Goal: Information Seeking & Learning: Learn about a topic

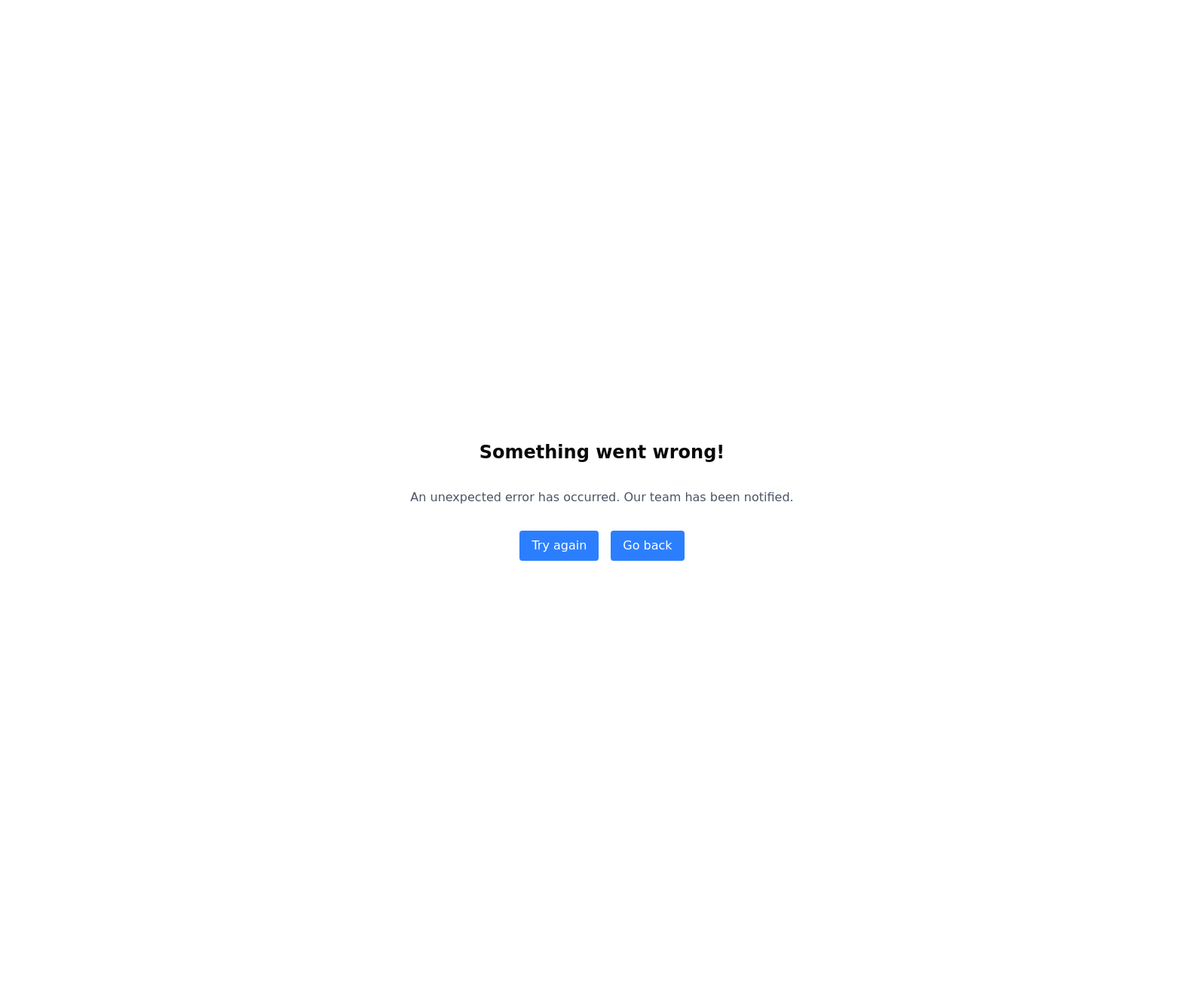
click at [566, 42] on div "Something went wrong! An unexpected error has occurred. Our team has been notif…" at bounding box center [602, 500] width 1204 height 1001
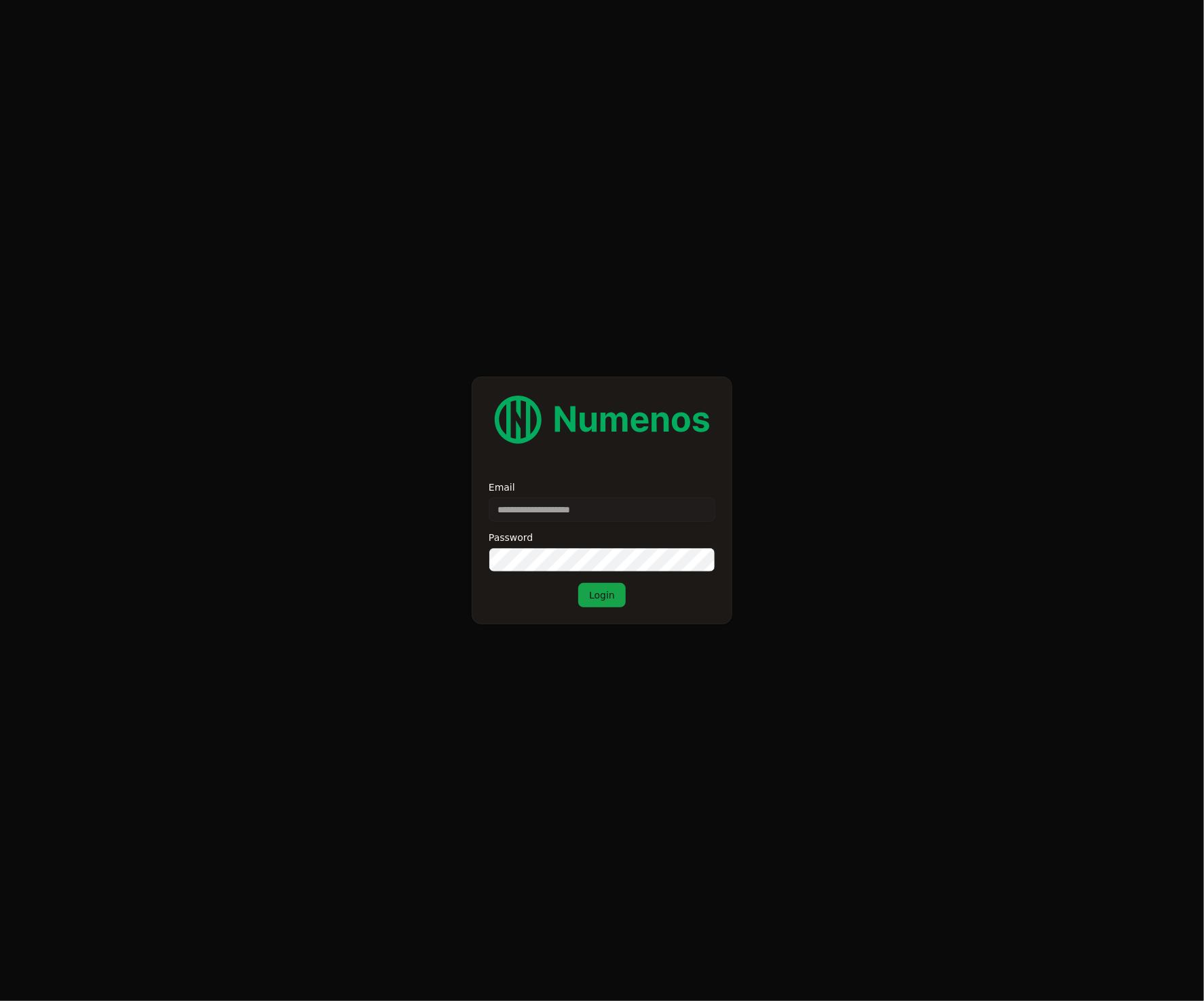
click at [638, 506] on input "Email" at bounding box center [602, 509] width 227 height 24
type input "**********"
click at [601, 596] on button "Login" at bounding box center [602, 594] width 48 height 24
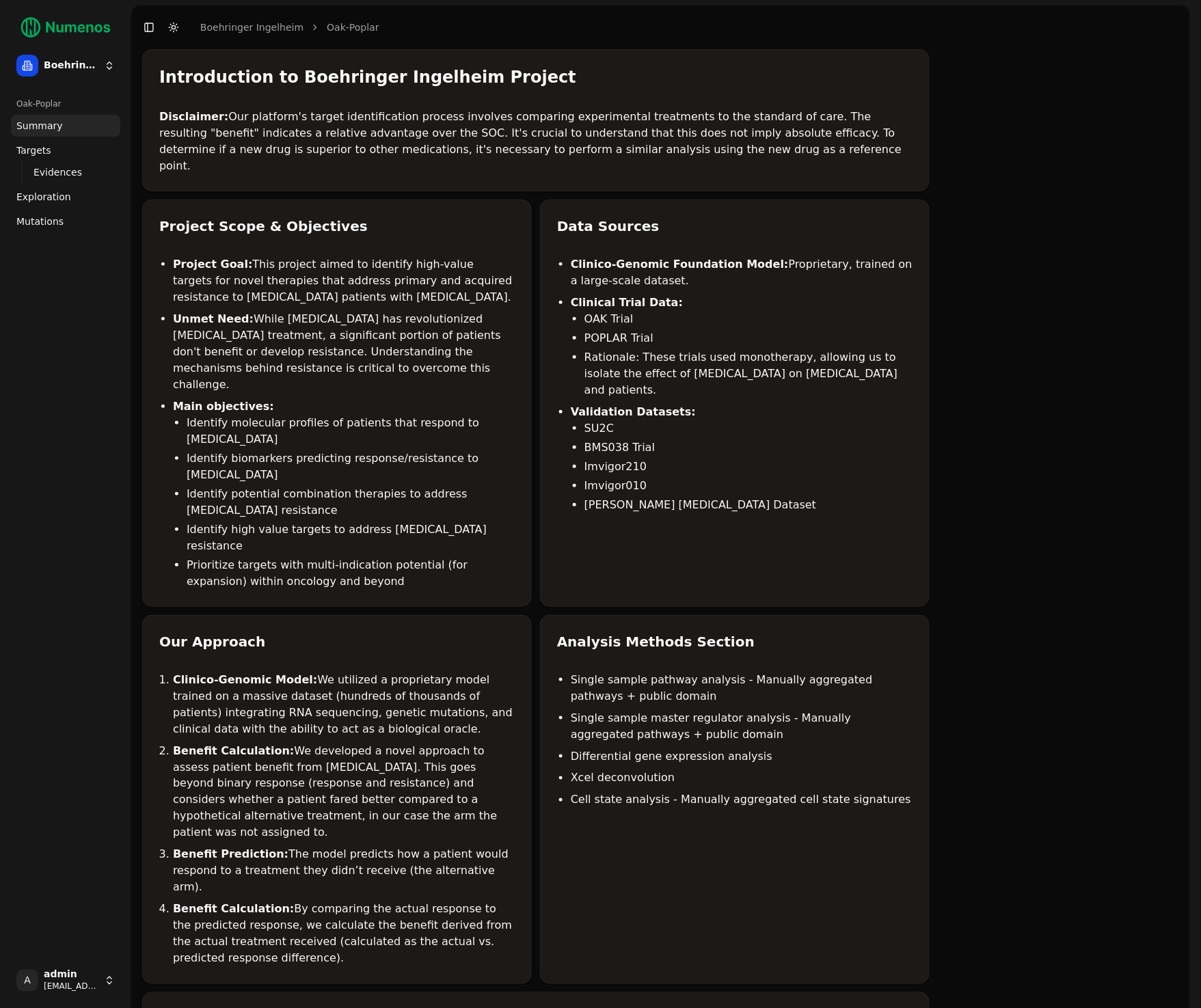
click at [36, 220] on span "Mutations" at bounding box center [40, 221] width 47 height 14
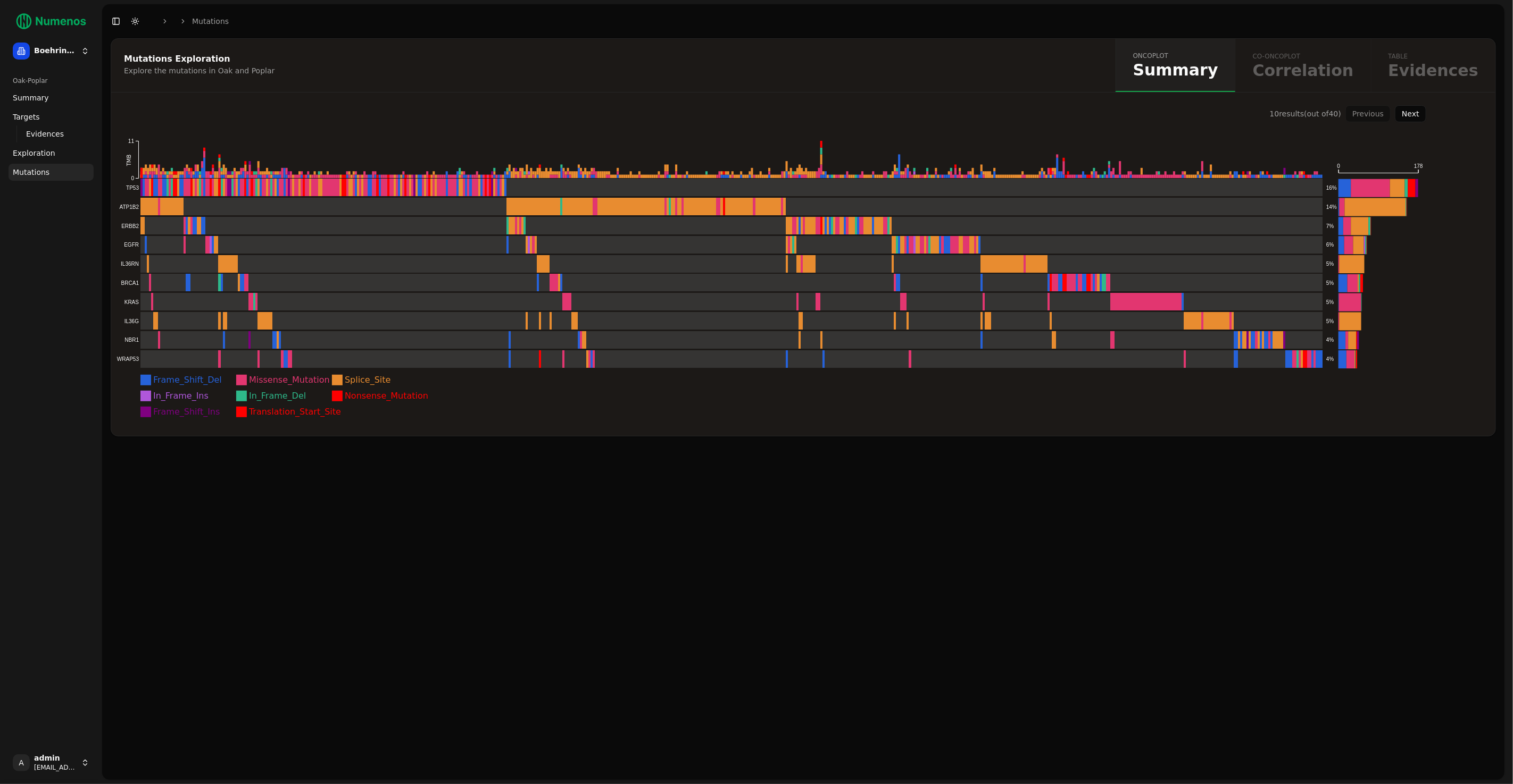
click at [934, 110] on button "Next" at bounding box center [1410, 113] width 32 height 17
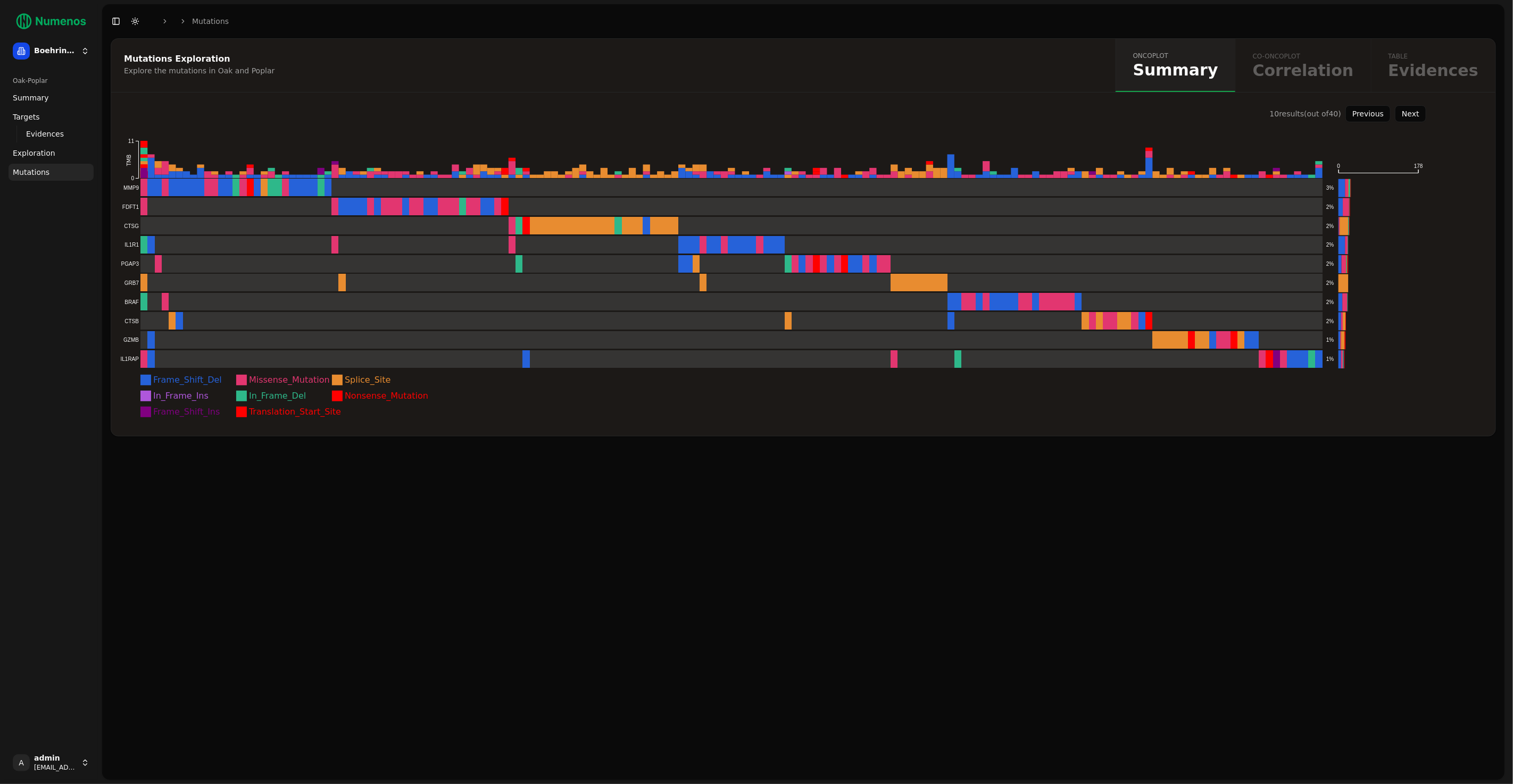
click at [934, 113] on button "Previous" at bounding box center [1368, 113] width 45 height 17
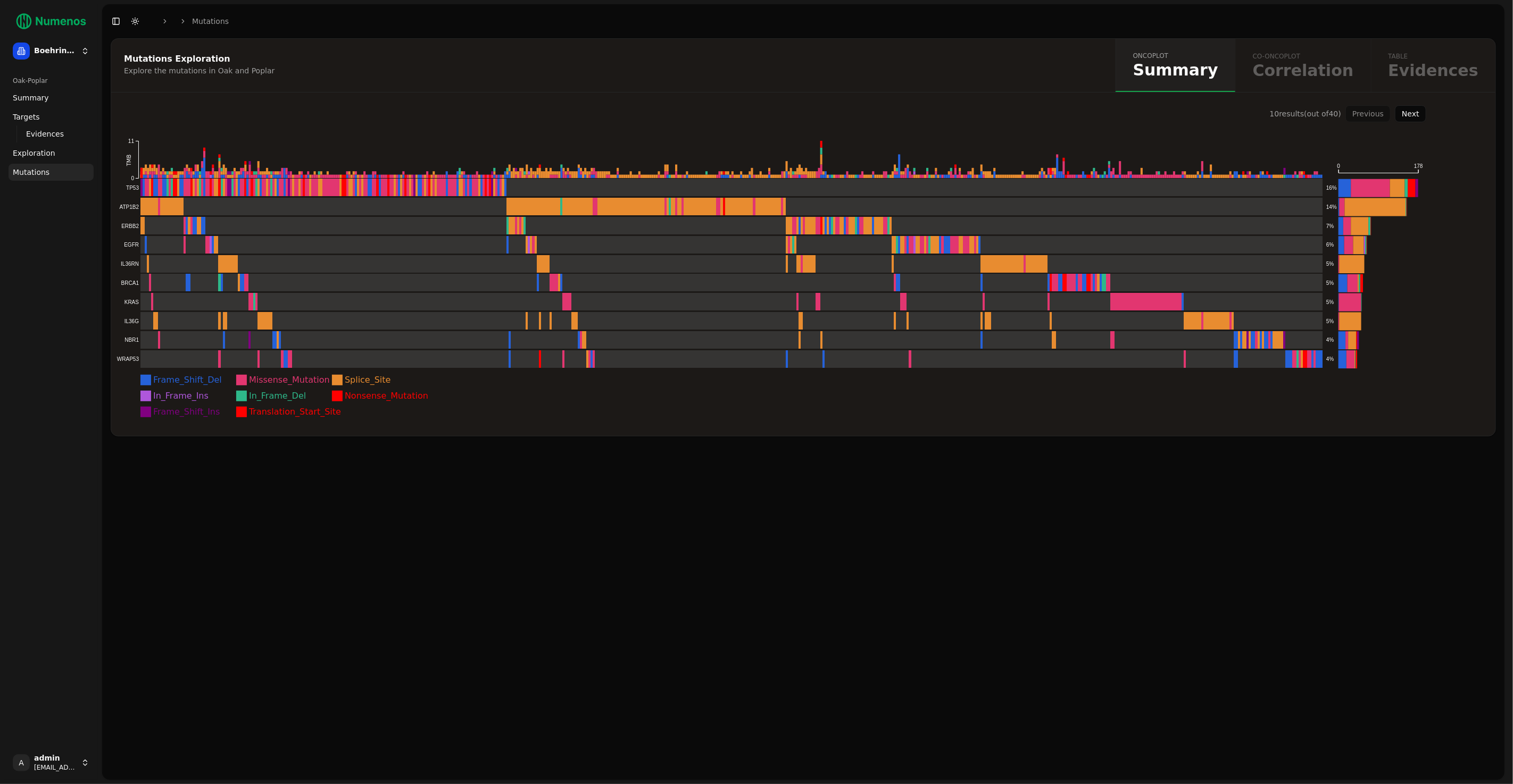
click at [934, 112] on button "Next" at bounding box center [1410, 113] width 32 height 17
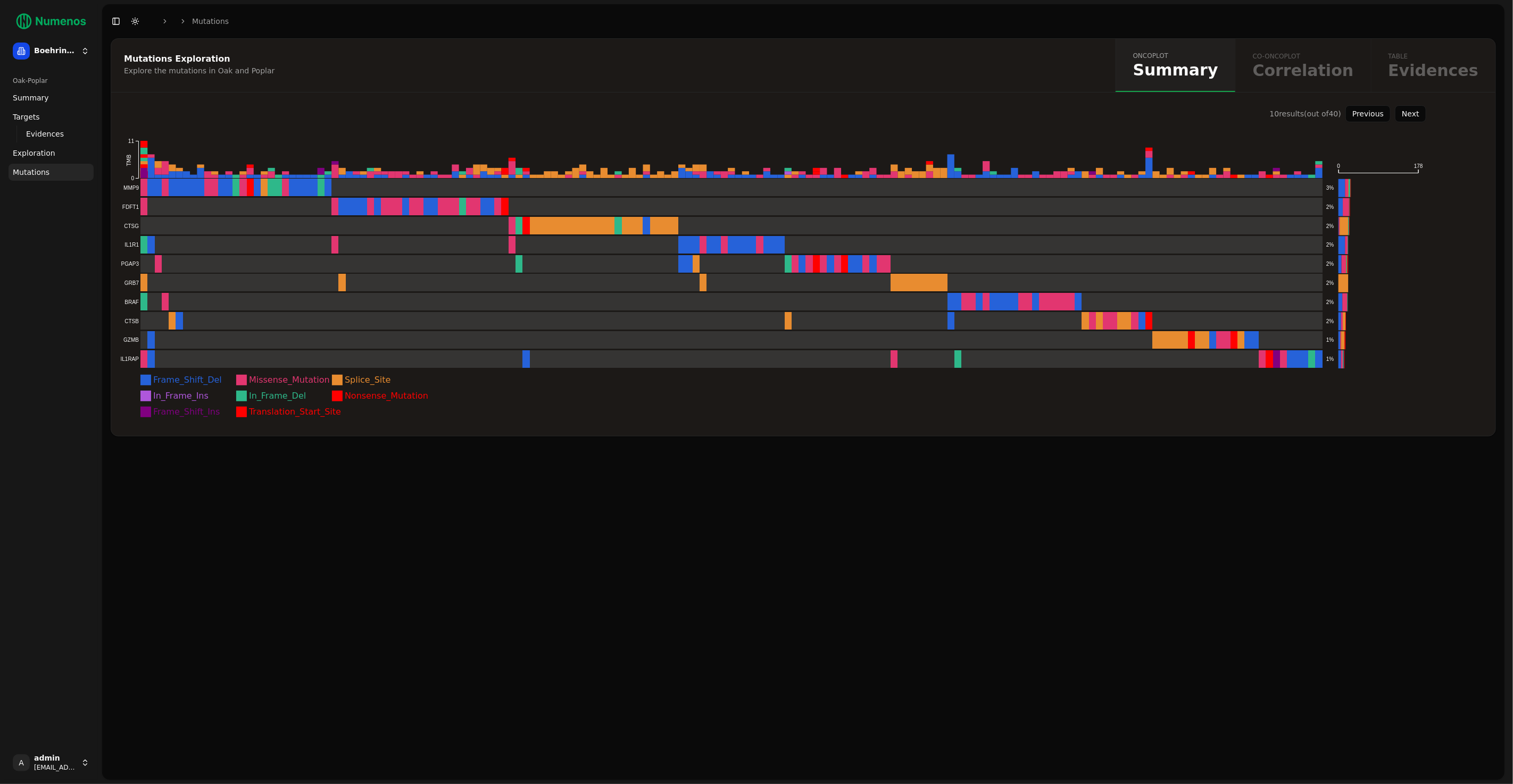
click at [934, 112] on button "Next" at bounding box center [1410, 113] width 32 height 17
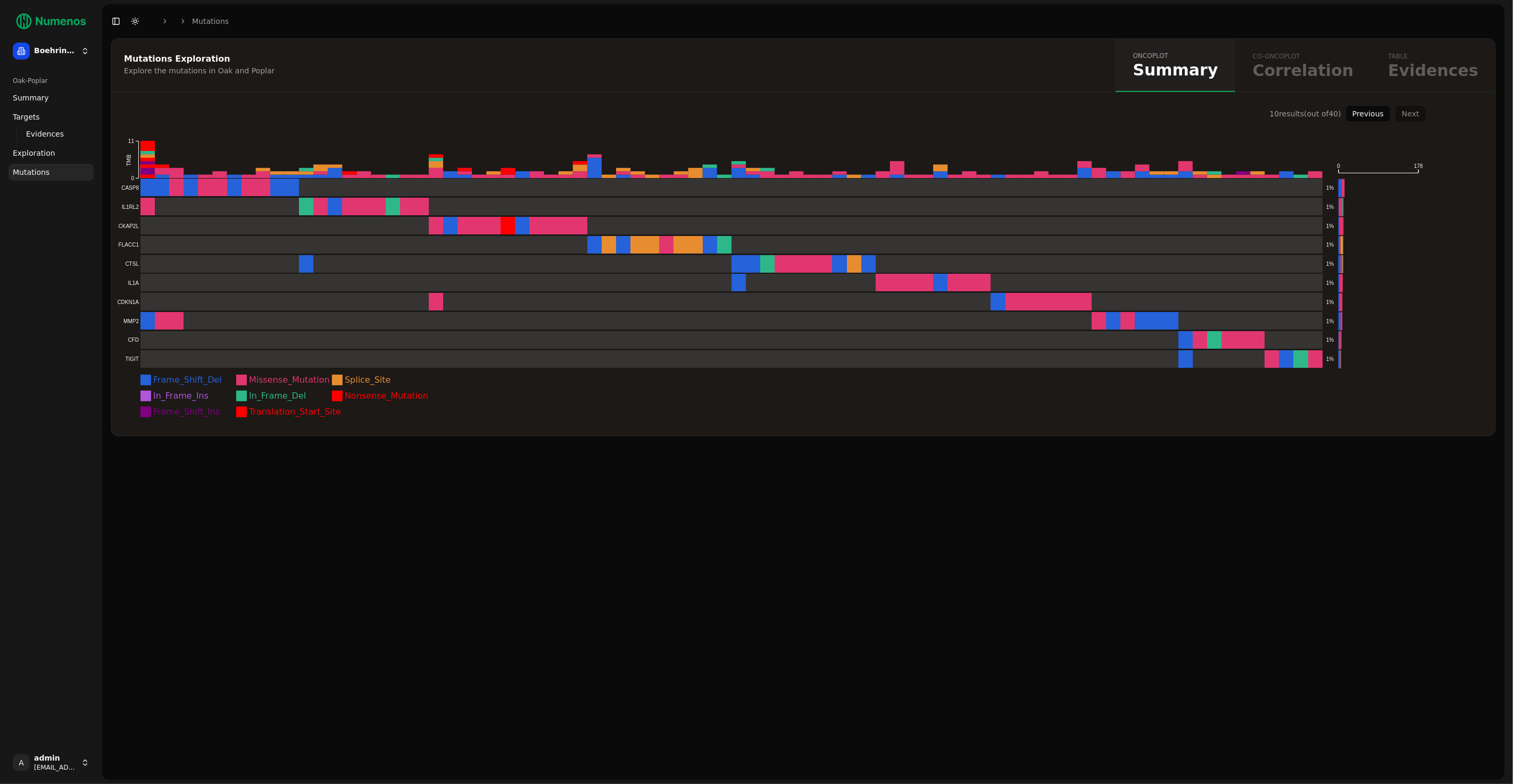
click at [934, 114] on div "Previous Next" at bounding box center [1385, 113] width 81 height 17
click at [934, 113] on button "Previous" at bounding box center [1368, 113] width 45 height 17
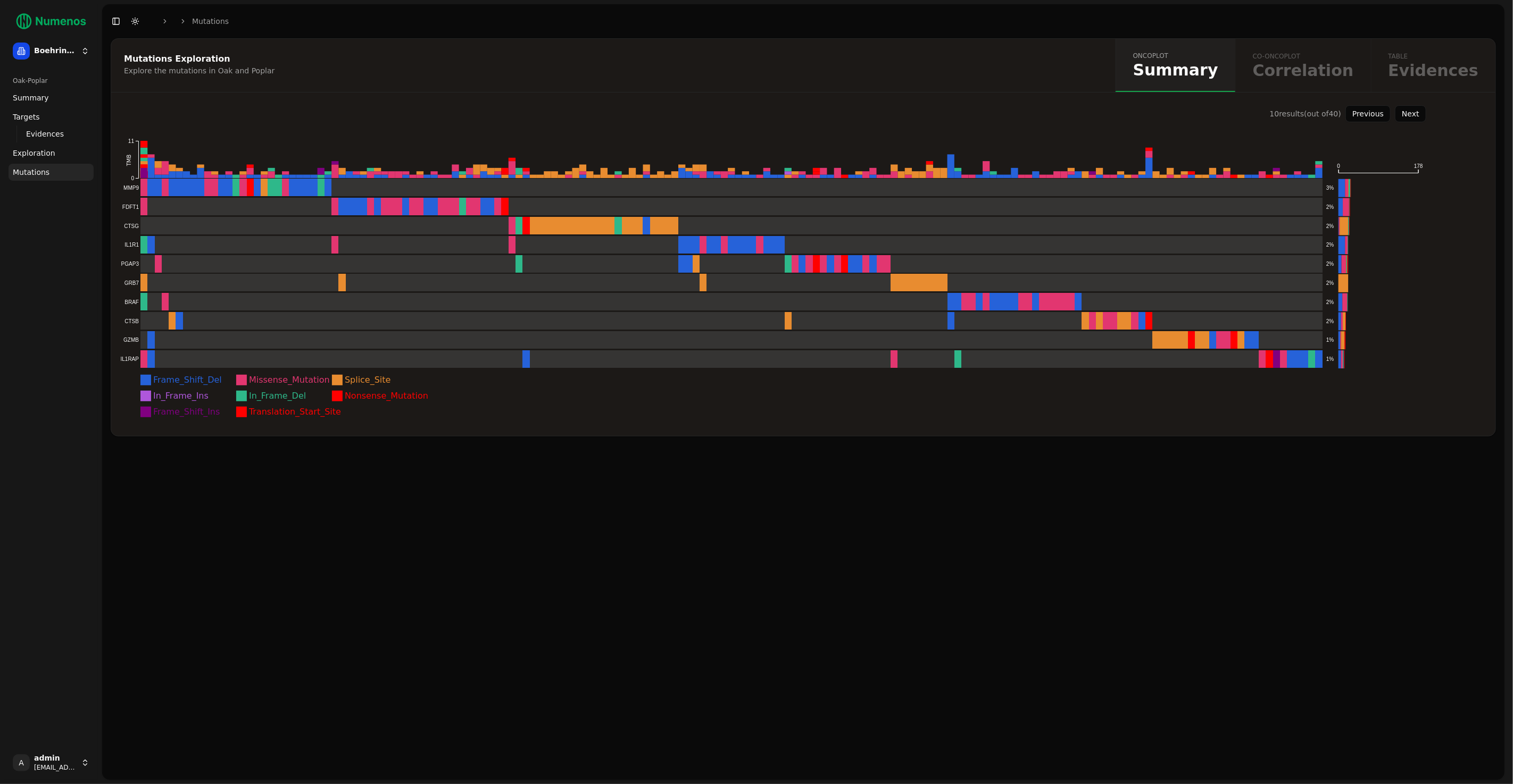
click at [934, 113] on button "Previous" at bounding box center [1368, 113] width 45 height 17
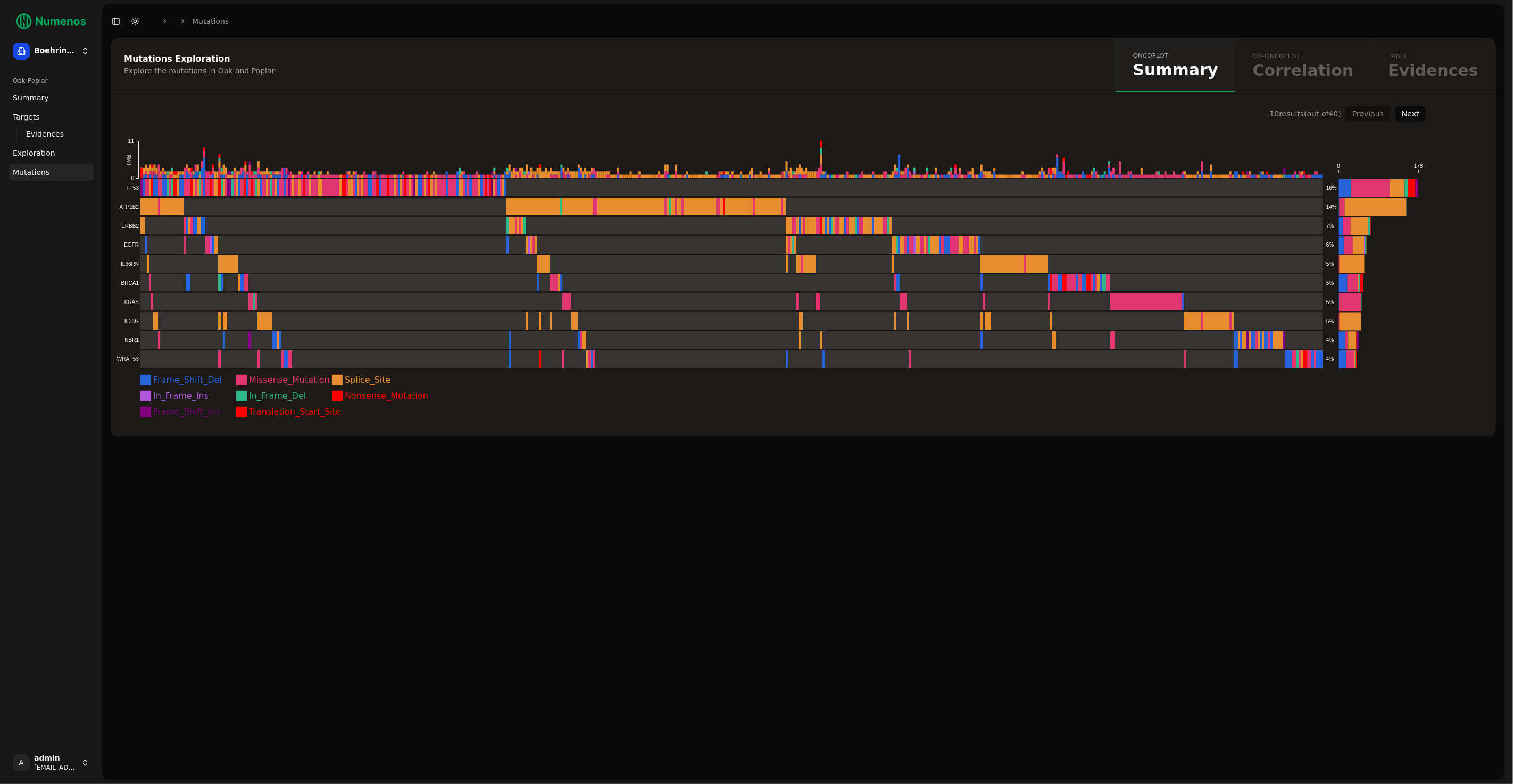
click at [934, 116] on button "Next" at bounding box center [1410, 113] width 32 height 17
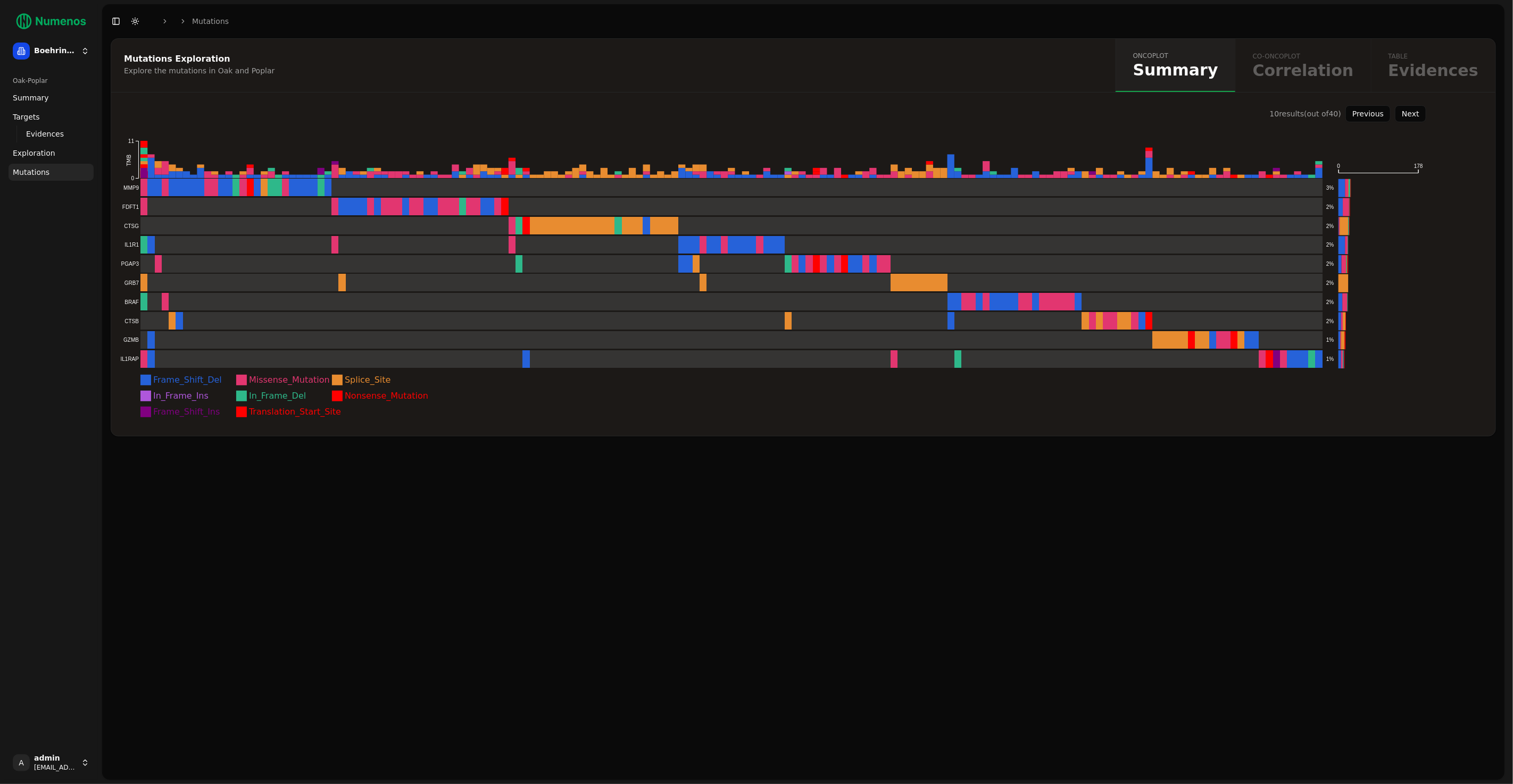
click at [934, 116] on button "Next" at bounding box center [1410, 113] width 32 height 17
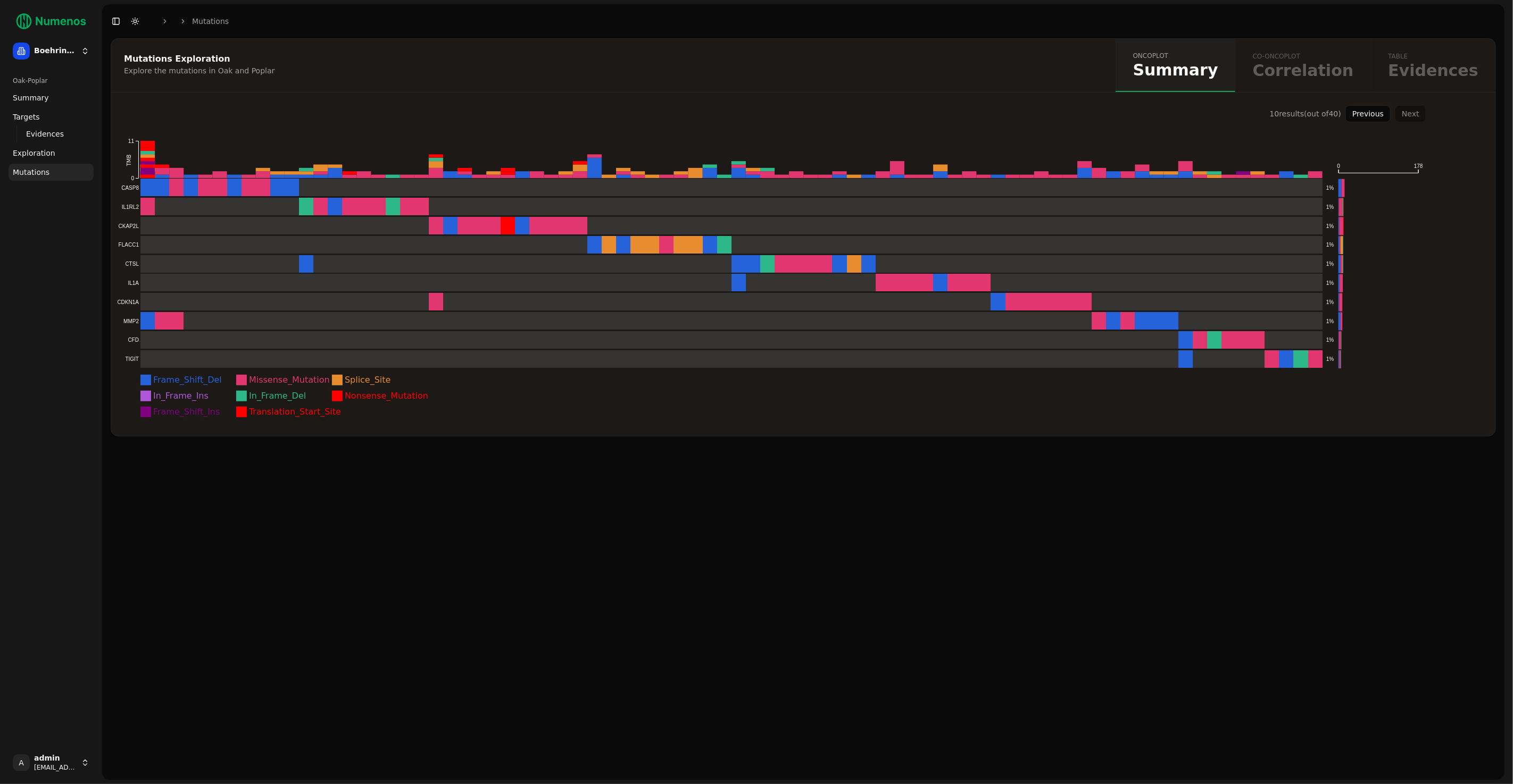
click at [934, 114] on button "Previous" at bounding box center [1368, 113] width 45 height 17
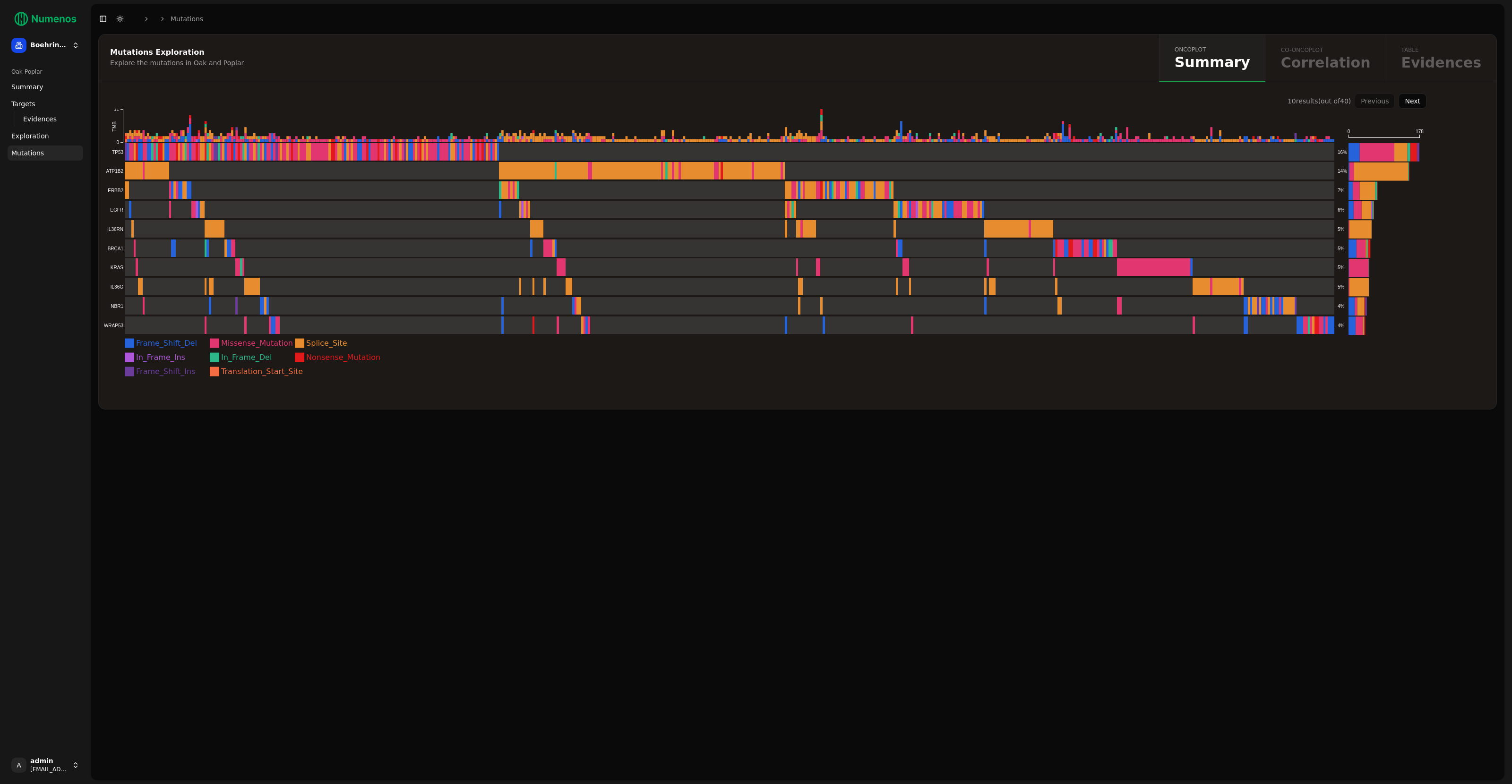
scroll to position [0, 9]
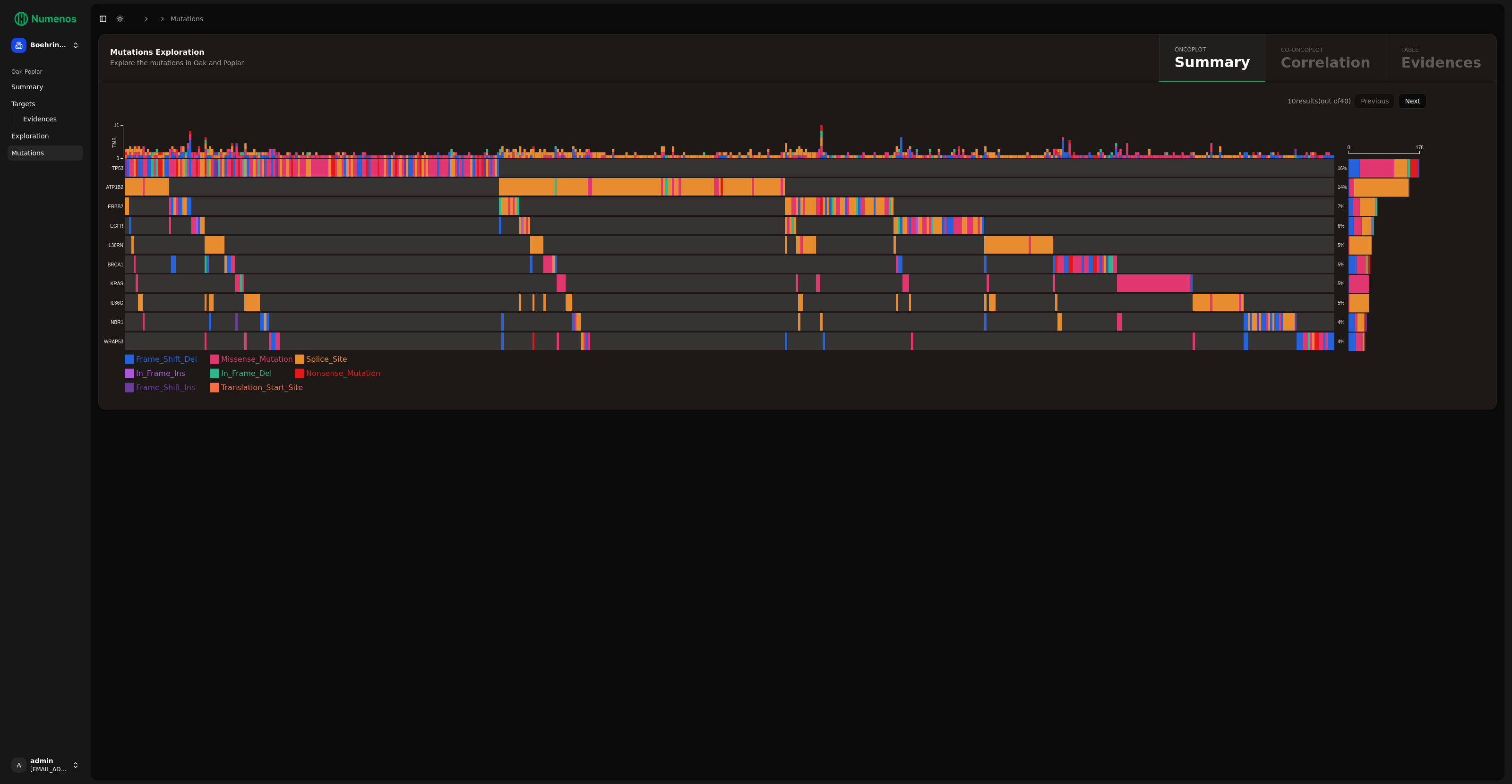
click at [1344, 99] on button "Next" at bounding box center [1412, 101] width 28 height 15
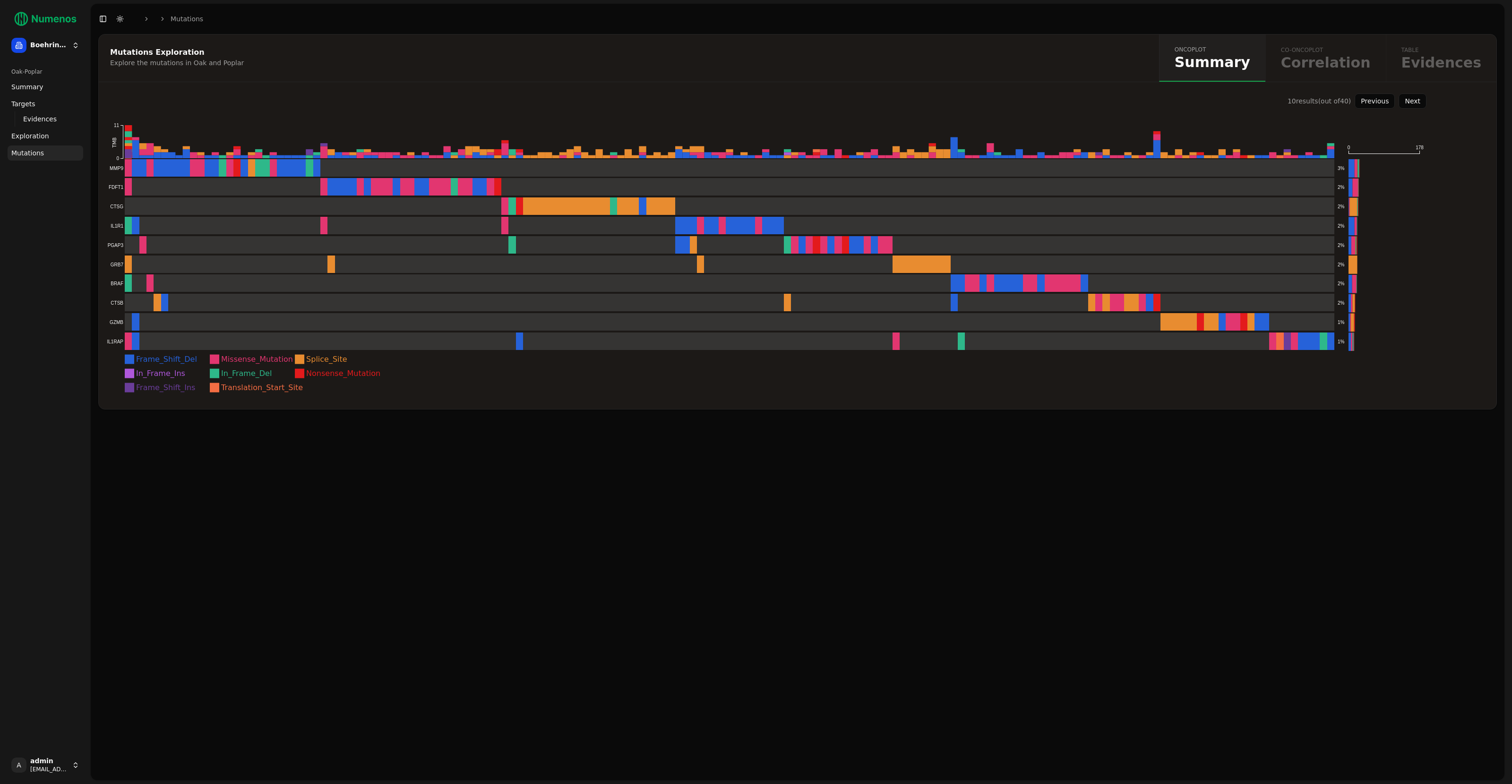
click at [1344, 105] on button "Previous" at bounding box center [1375, 101] width 40 height 15
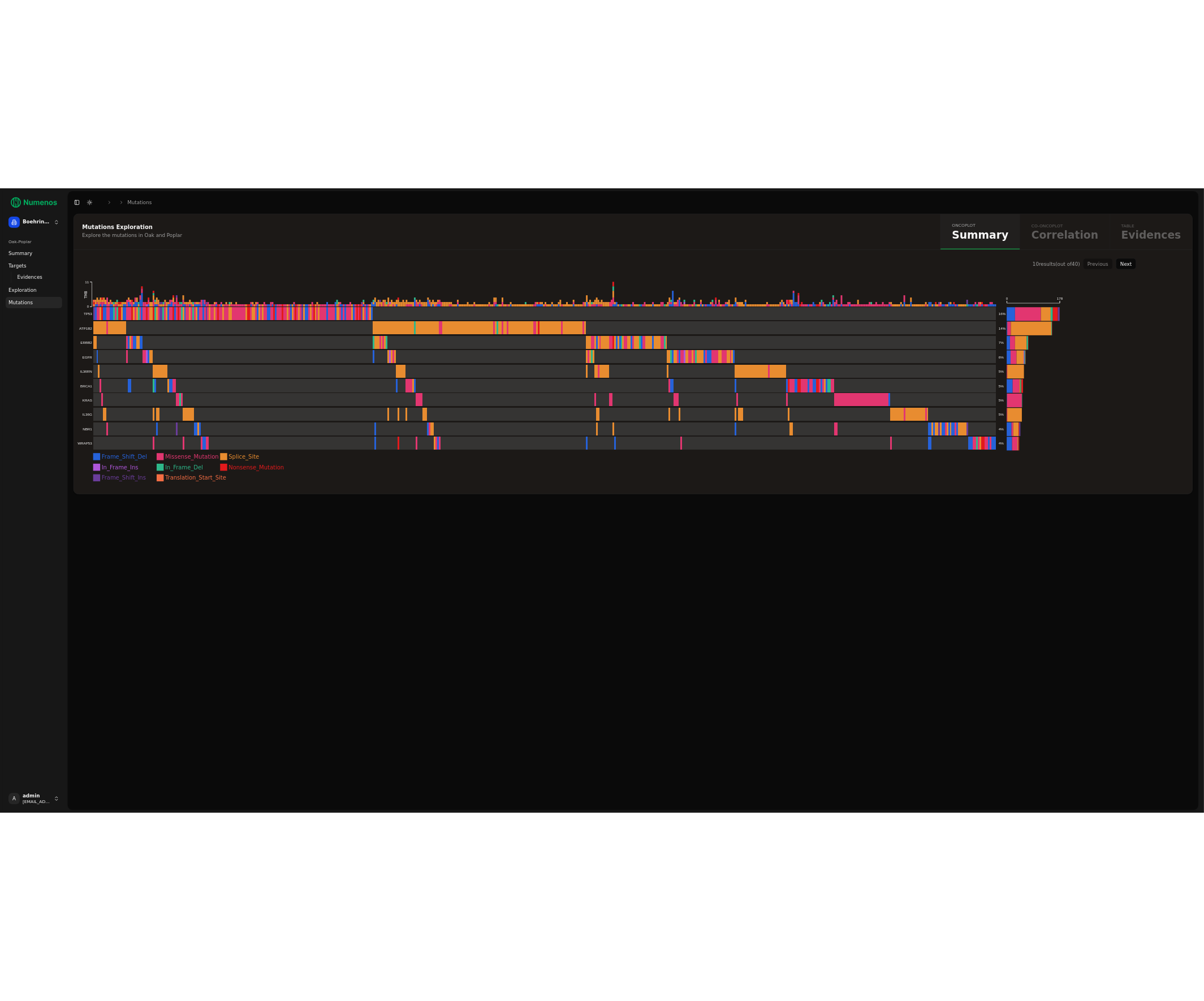
scroll to position [0, 0]
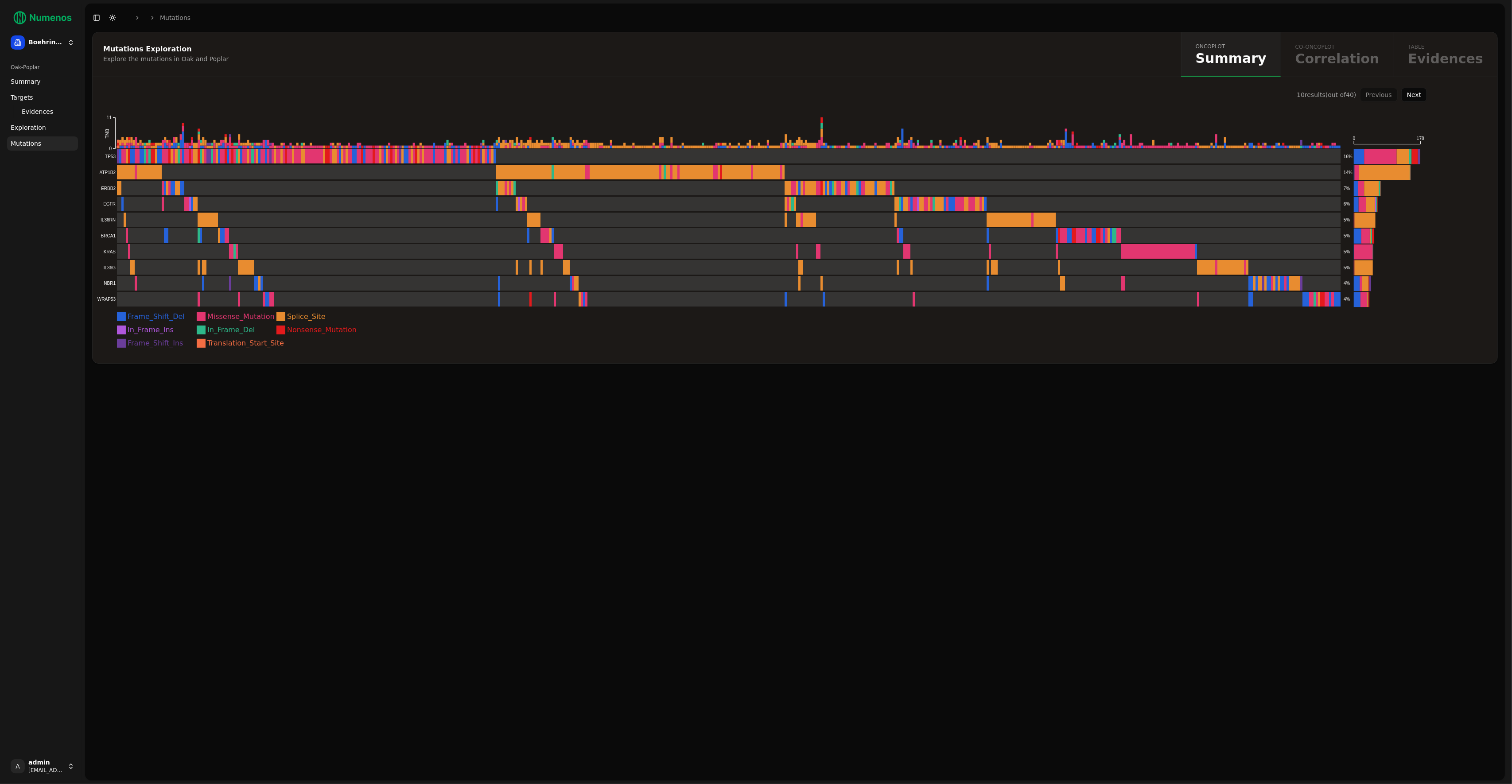
click at [943, 501] on div "Mutations Exploration Explore the mutations in Oak and Poplar oncoplot Summary …" at bounding box center [795, 406] width 1420 height 749
